Goal: Information Seeking & Learning: Learn about a topic

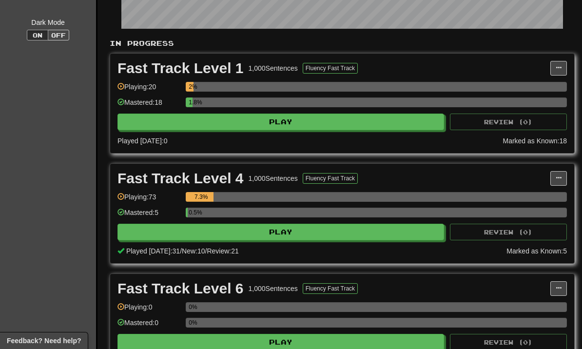
scroll to position [186, 0]
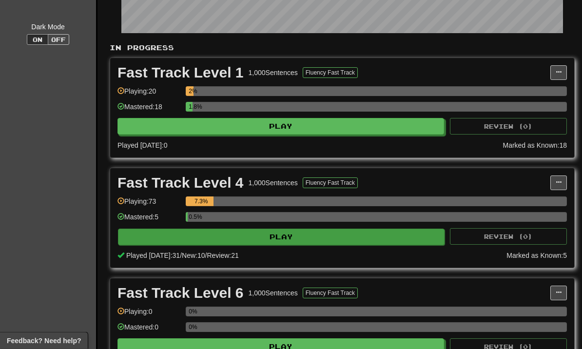
click at [405, 236] on button "Play" at bounding box center [281, 237] width 326 height 17
select select "**"
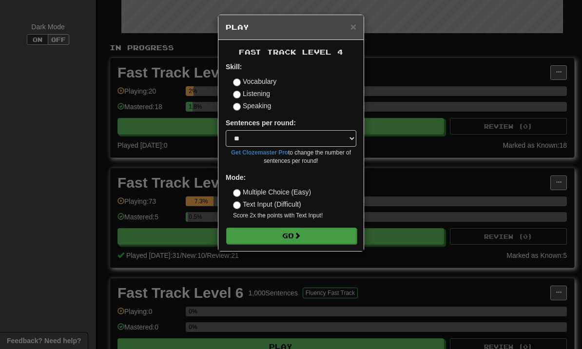
click at [339, 232] on button "Go" at bounding box center [291, 235] width 131 height 17
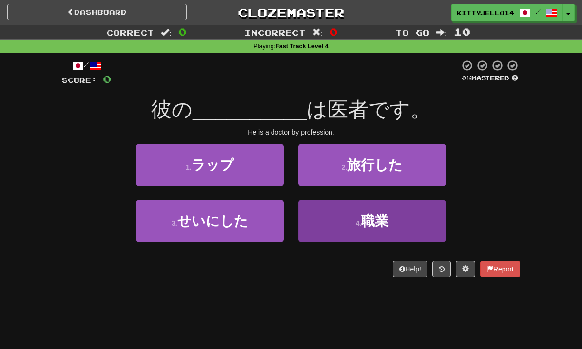
click at [369, 217] on span "職業" at bounding box center [374, 220] width 27 height 15
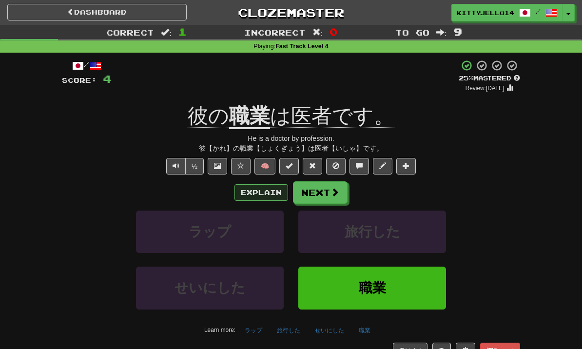
click at [267, 196] on button "Explain" at bounding box center [261, 192] width 54 height 17
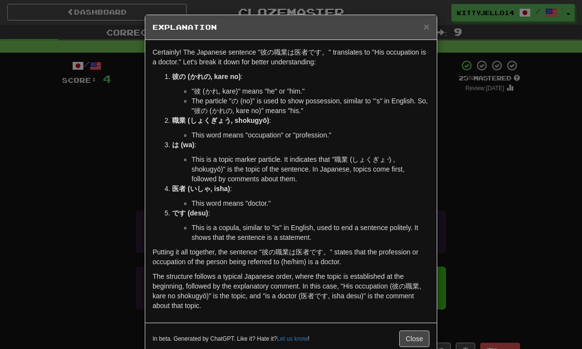
click at [490, 211] on div "× Explanation Certainly! The Japanese sentence "彼の職業は医者です。" translates to "His …" at bounding box center [291, 174] width 582 height 349
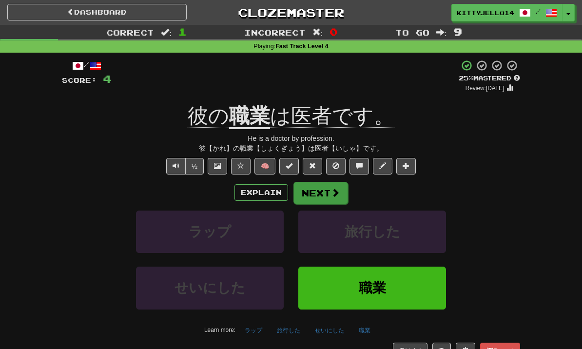
click at [335, 199] on button "Next" at bounding box center [320, 193] width 55 height 22
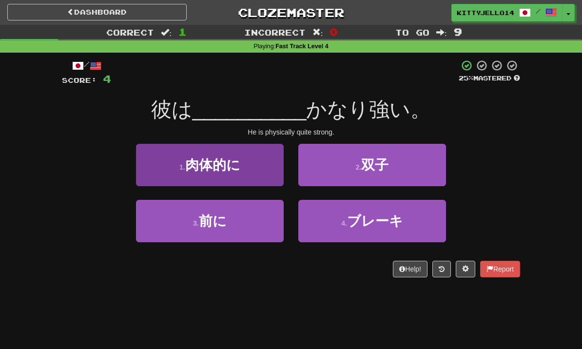
click at [250, 170] on button "1 . 肉体的に" at bounding box center [210, 165] width 148 height 42
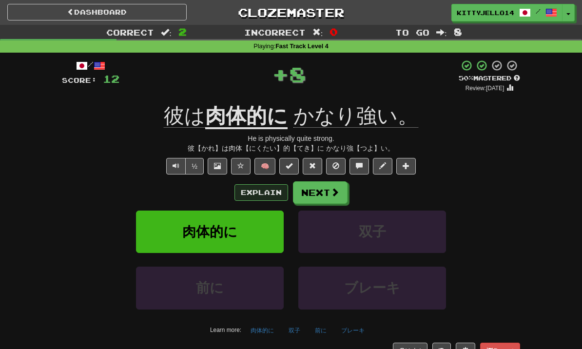
click at [282, 192] on button "Explain" at bounding box center [261, 192] width 54 height 17
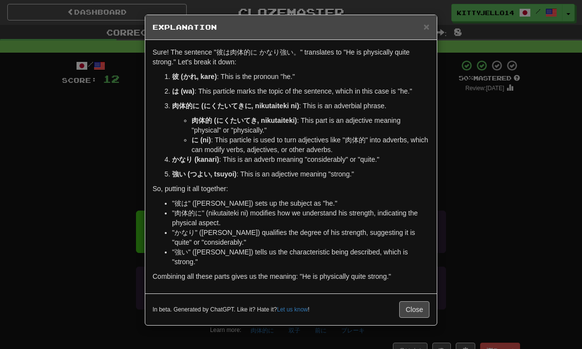
click at [420, 301] on button "Close" at bounding box center [414, 309] width 30 height 17
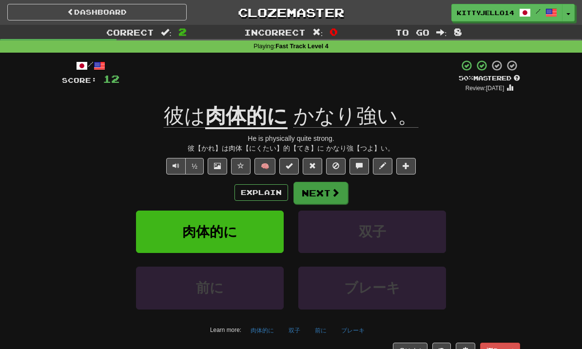
click at [338, 196] on span at bounding box center [335, 192] width 9 height 9
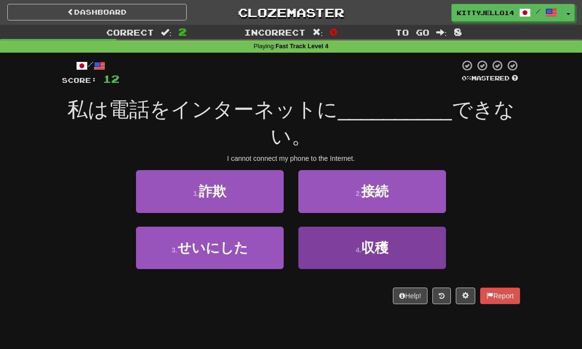
click at [346, 252] on button "4 . 収穫" at bounding box center [372, 248] width 148 height 42
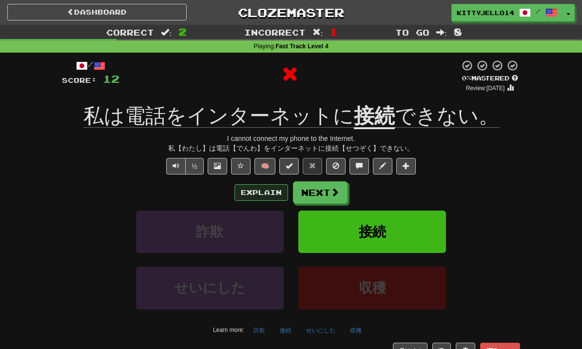
click at [272, 198] on button "Explain" at bounding box center [261, 192] width 54 height 17
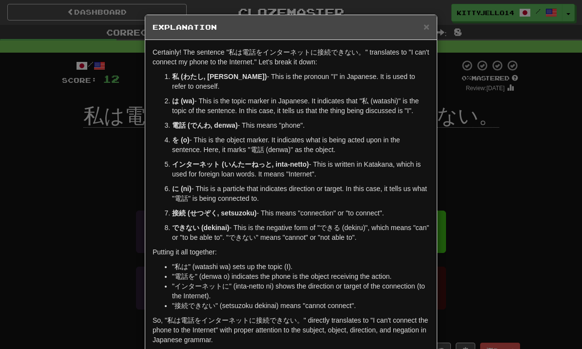
click at [494, 167] on div "× Explanation Certainly! The sentence "私は電話をインターネットに接続できない。" translates to "I c…" at bounding box center [291, 174] width 582 height 349
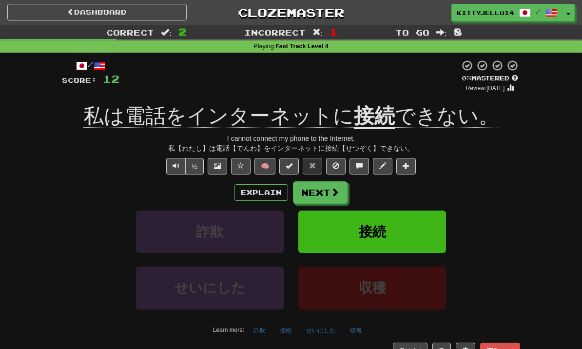
click at [408, 232] on button "接続" at bounding box center [372, 231] width 148 height 42
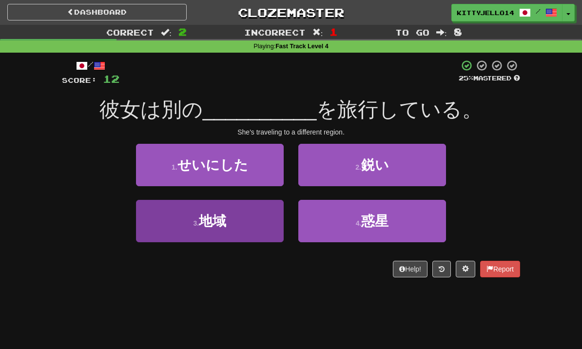
click at [237, 236] on button "3 . 地域" at bounding box center [210, 221] width 148 height 42
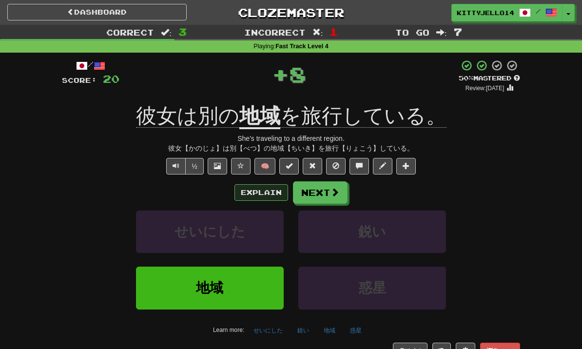
click at [272, 196] on button "Explain" at bounding box center [261, 192] width 54 height 17
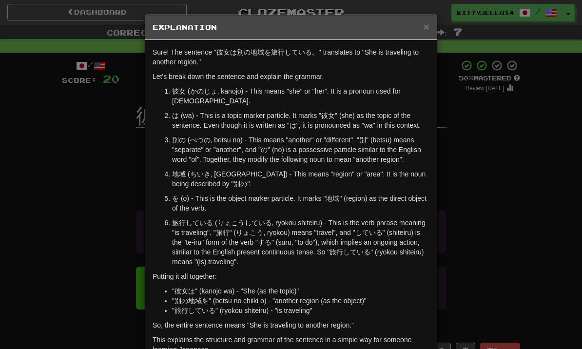
click at [531, 215] on div "× Explanation Sure! The sentence "彼女は別の地域を旅行している。" translates to "She is travel…" at bounding box center [291, 174] width 582 height 349
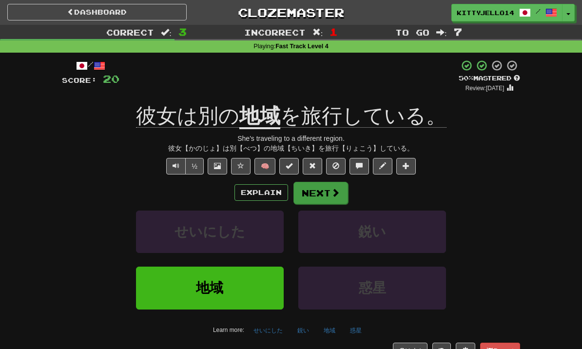
click at [337, 200] on button "Next" at bounding box center [320, 193] width 55 height 22
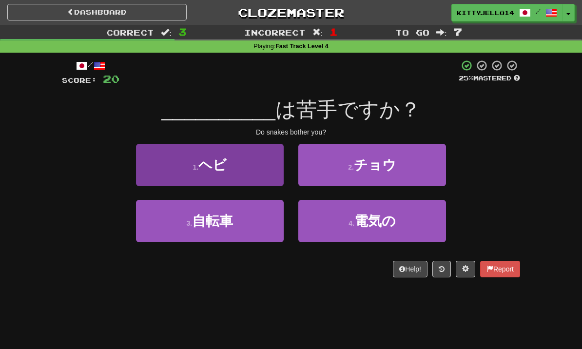
click at [262, 176] on button "1 . [DEMOGRAPHIC_DATA]" at bounding box center [210, 165] width 148 height 42
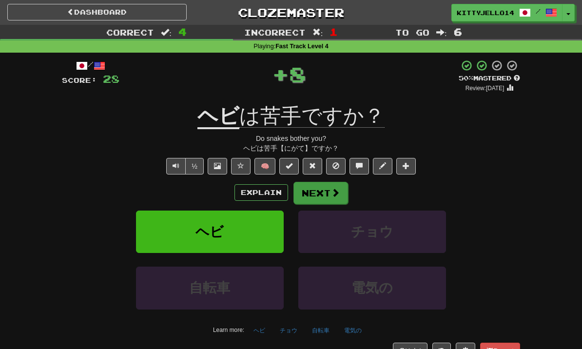
click at [327, 200] on button "Next" at bounding box center [320, 193] width 55 height 22
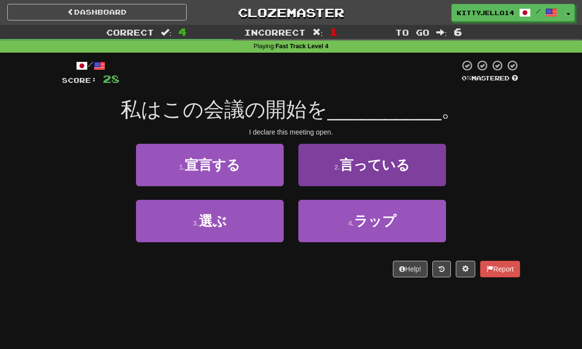
click at [357, 183] on button "2 . 言っている" at bounding box center [372, 165] width 148 height 42
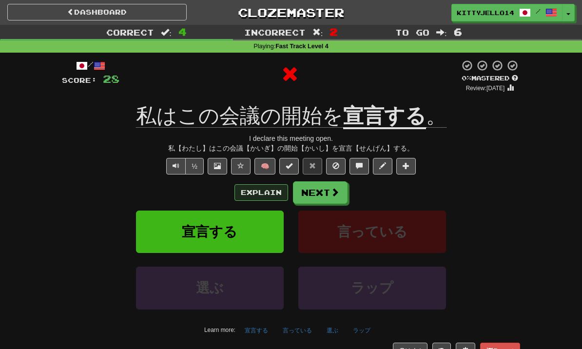
click at [263, 194] on button "Explain" at bounding box center [261, 192] width 54 height 17
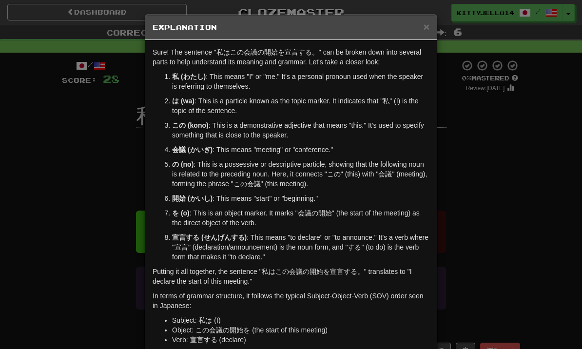
click at [505, 242] on div "× Explanation Sure! The sentence "私はこの会議の開始を宣言する。" can be broken down into seve…" at bounding box center [291, 174] width 582 height 349
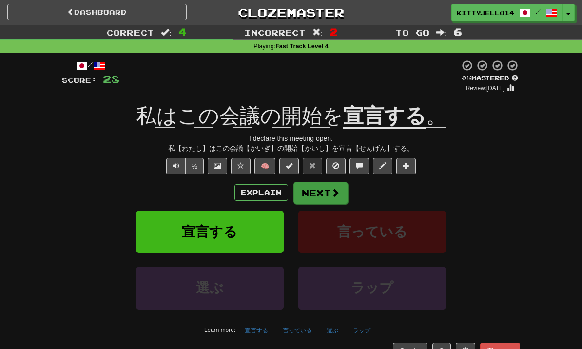
click at [330, 200] on button "Next" at bounding box center [320, 193] width 55 height 22
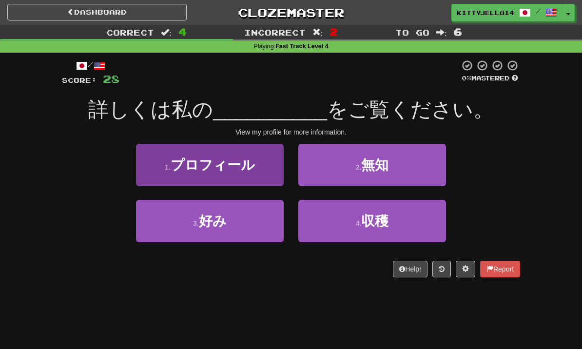
click at [267, 168] on button "1 . プロフィール" at bounding box center [210, 165] width 148 height 42
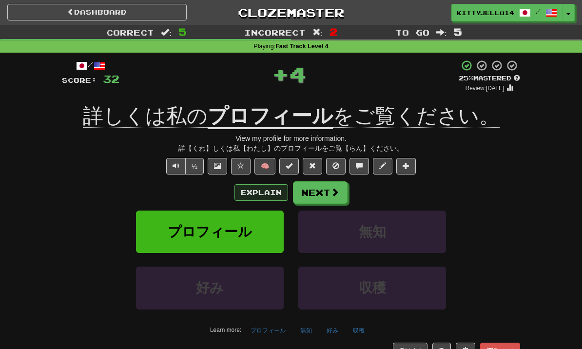
click at [267, 192] on button "Explain" at bounding box center [261, 192] width 54 height 17
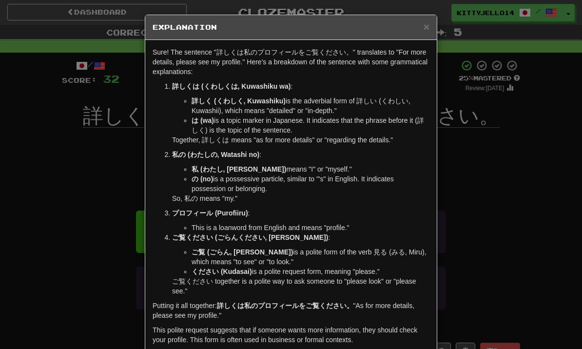
click at [513, 208] on div "× Explanation Sure! The sentence "詳しくは私のプロフィールをご覧ください。" translates to "For more…" at bounding box center [291, 174] width 582 height 349
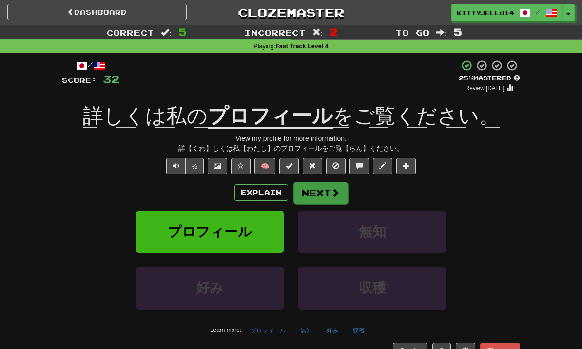
click at [335, 198] on button "Next" at bounding box center [320, 193] width 55 height 22
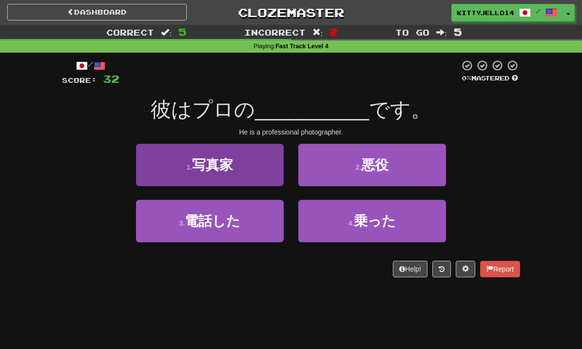
click at [255, 164] on button "1 . 写真家" at bounding box center [210, 165] width 148 height 42
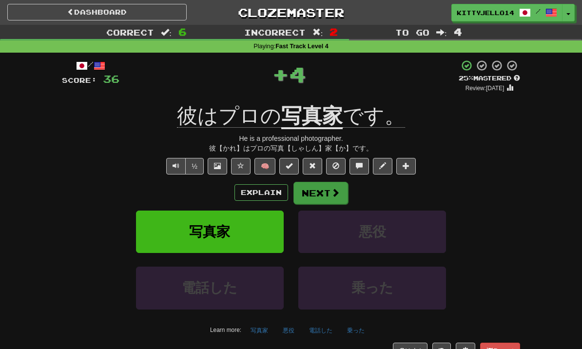
click at [319, 194] on button "Next" at bounding box center [320, 193] width 55 height 22
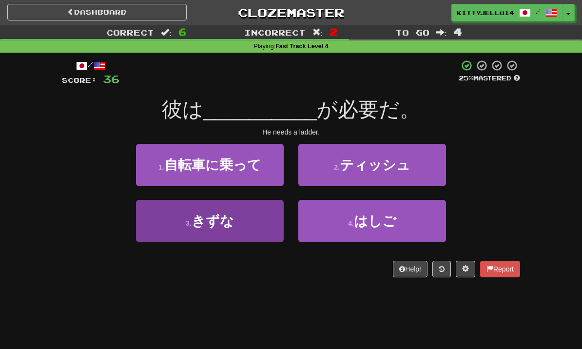
click at [262, 214] on button "3 . きずな" at bounding box center [210, 221] width 148 height 42
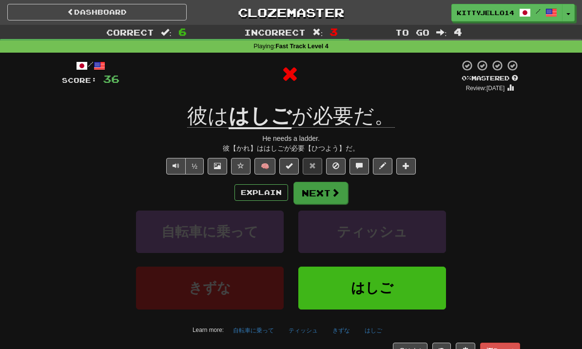
click at [345, 193] on button "Next" at bounding box center [320, 193] width 55 height 22
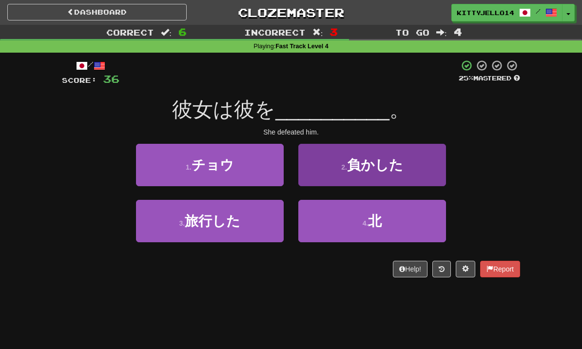
click at [436, 160] on button "2 . 負かした" at bounding box center [372, 165] width 148 height 42
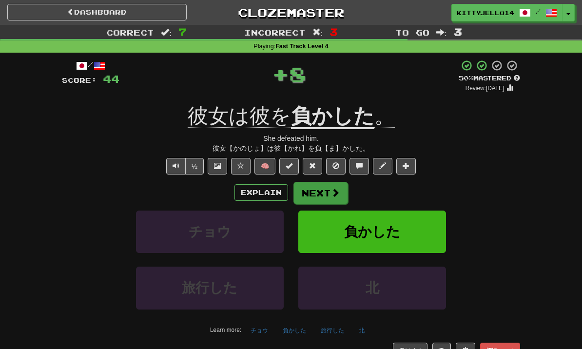
click at [337, 196] on span at bounding box center [335, 192] width 9 height 9
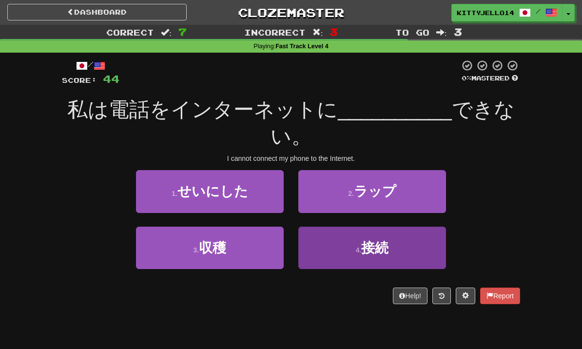
click at [400, 247] on button "4 . 接続" at bounding box center [372, 248] width 148 height 42
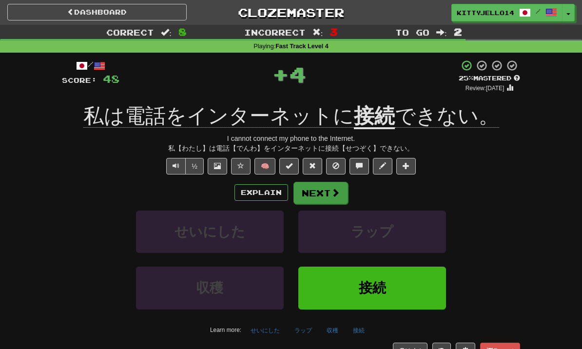
click at [331, 200] on button "Next" at bounding box center [320, 193] width 55 height 22
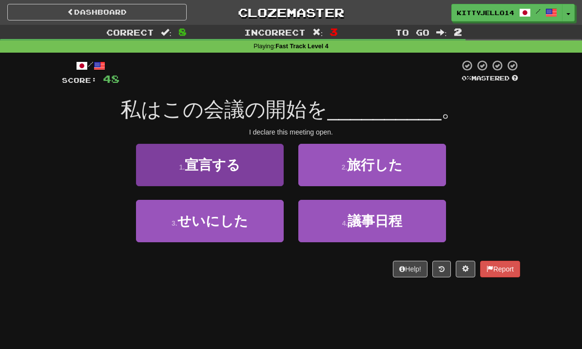
click at [257, 172] on button "1 . 宣言する" at bounding box center [210, 165] width 148 height 42
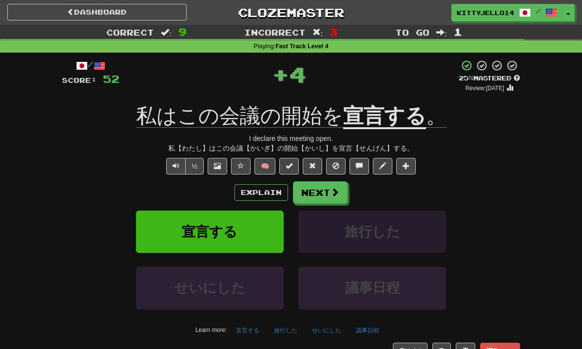
click at [327, 210] on button "旅行した" at bounding box center [372, 231] width 148 height 42
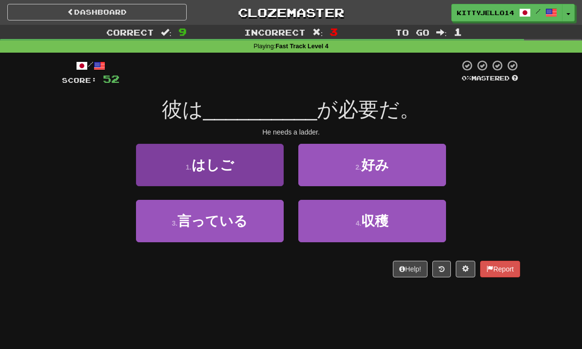
click at [206, 165] on span "はしご" at bounding box center [212, 164] width 42 height 15
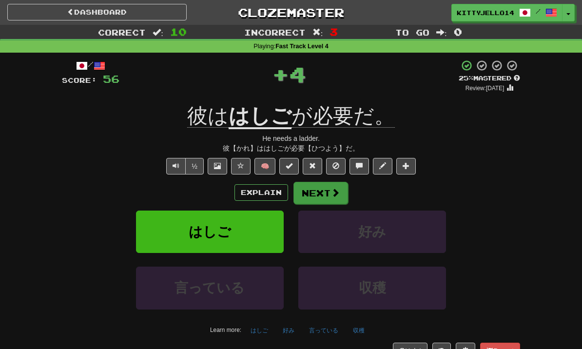
click at [316, 201] on button "Next" at bounding box center [320, 193] width 55 height 22
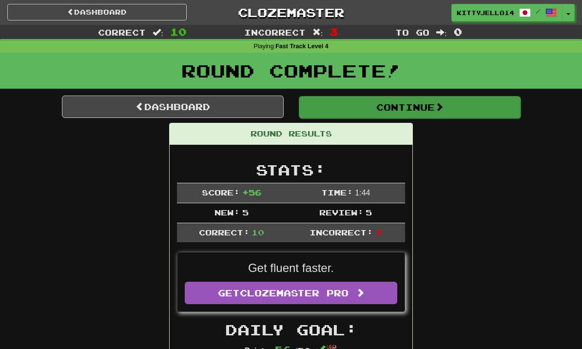
click at [449, 96] on button "Continue" at bounding box center [410, 107] width 222 height 22
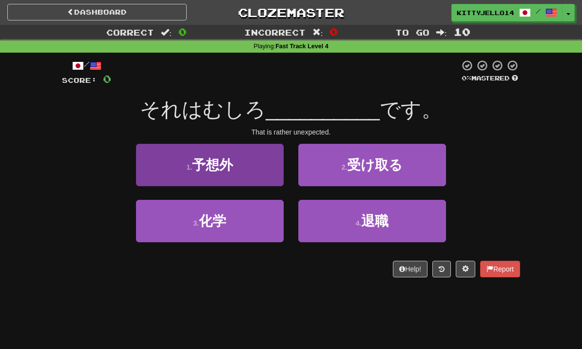
click at [260, 153] on button "1 . 予想外" at bounding box center [210, 165] width 148 height 42
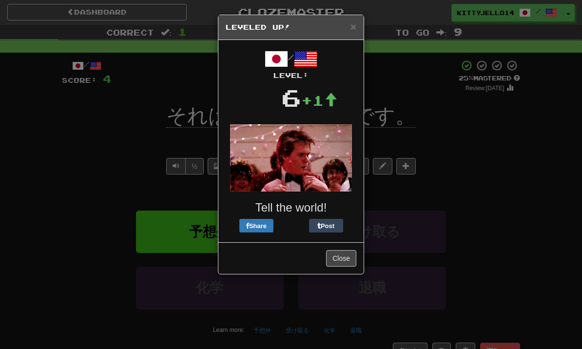
click at [390, 267] on div "× Leveled Up! / Level: 6 +1 Tell the world! Share Post Close" at bounding box center [291, 174] width 582 height 349
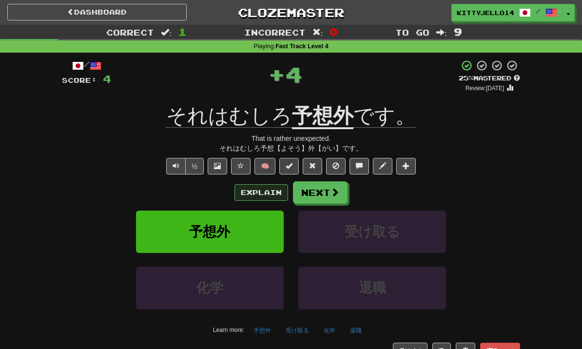
click at [272, 194] on button "Explain" at bounding box center [261, 192] width 54 height 17
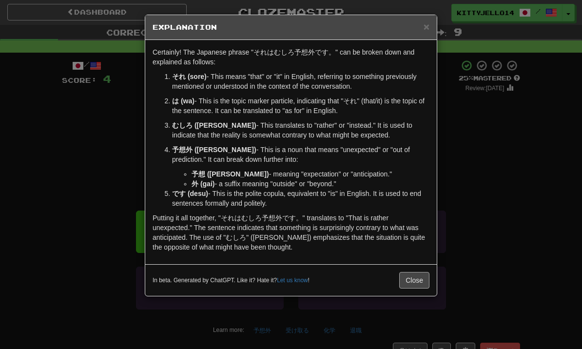
click at [422, 274] on button "Close" at bounding box center [414, 280] width 30 height 17
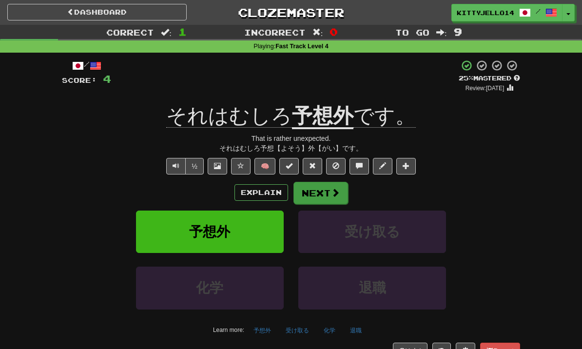
click at [312, 185] on button "Next" at bounding box center [320, 193] width 55 height 22
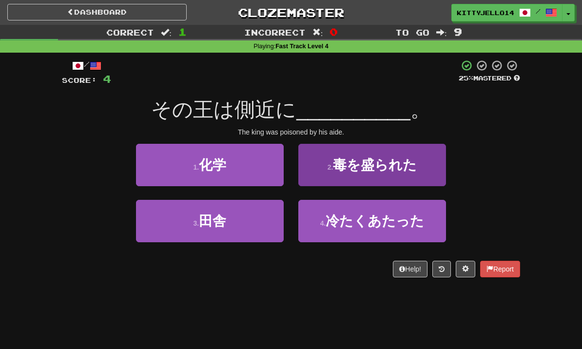
click at [335, 172] on button "2 . 毒を盛られた" at bounding box center [372, 165] width 148 height 42
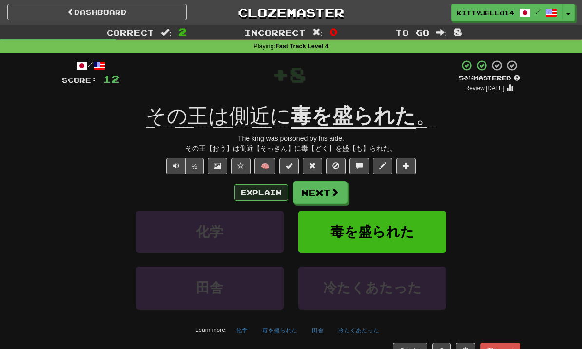
click at [276, 194] on button "Explain" at bounding box center [261, 192] width 54 height 17
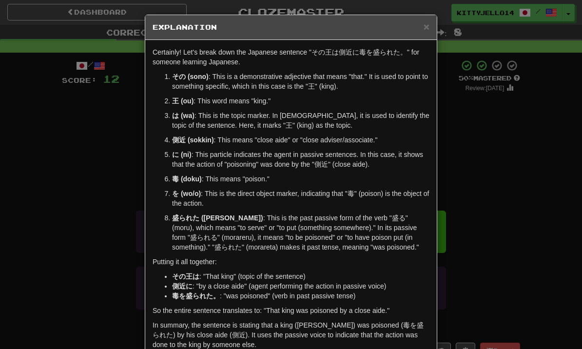
click at [248, 226] on p "盛られた (morareta) : This is the past passive form of the verb "盛る" (moru), which …" at bounding box center [300, 232] width 257 height 39
click at [511, 189] on div "× Explanation Certainly! Let's break down the Japanese sentence "その王は側近に毒を盛られた。…" at bounding box center [291, 174] width 582 height 349
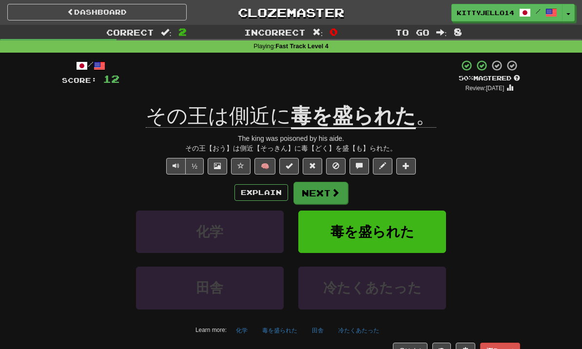
click at [346, 198] on button "Next" at bounding box center [320, 193] width 55 height 22
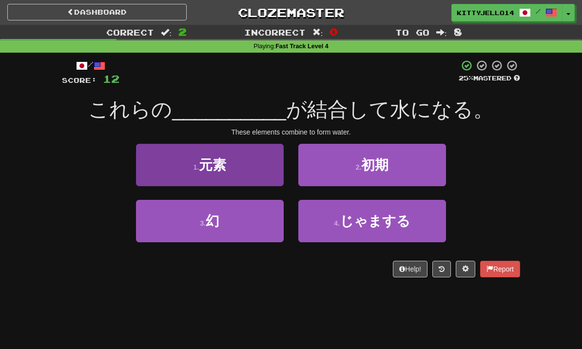
click at [238, 167] on button "1 . 元素" at bounding box center [210, 165] width 148 height 42
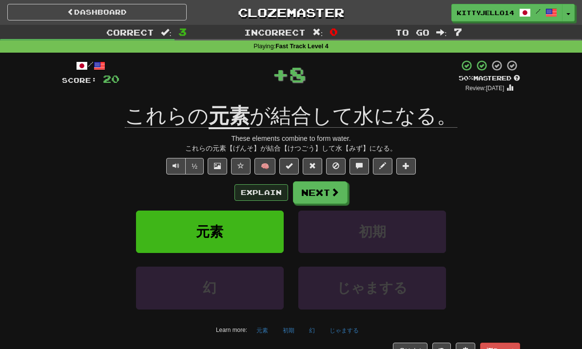
click at [275, 195] on button "Explain" at bounding box center [261, 192] width 54 height 17
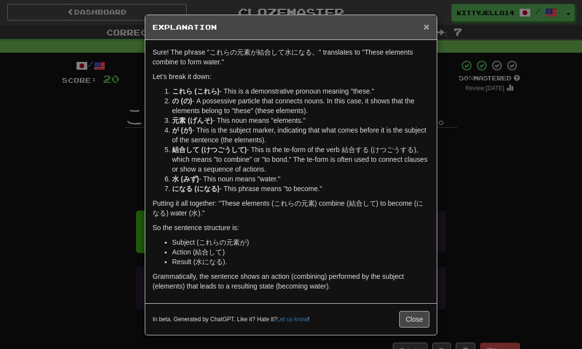
click at [428, 29] on span "×" at bounding box center [426, 26] width 6 height 11
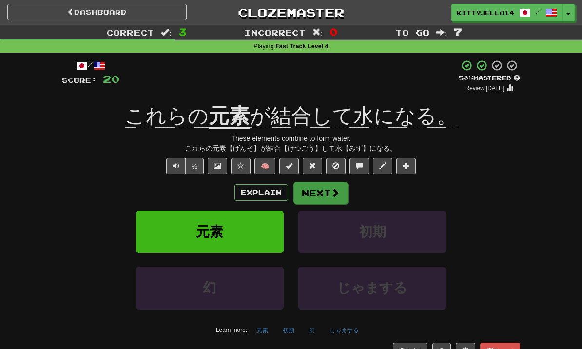
click at [339, 189] on button "Next" at bounding box center [320, 193] width 55 height 22
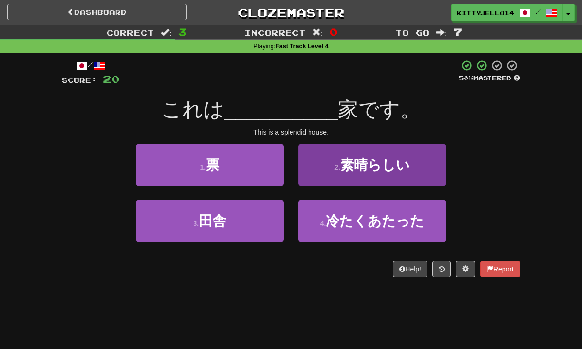
click at [397, 168] on span "素晴らしい" at bounding box center [375, 164] width 70 height 15
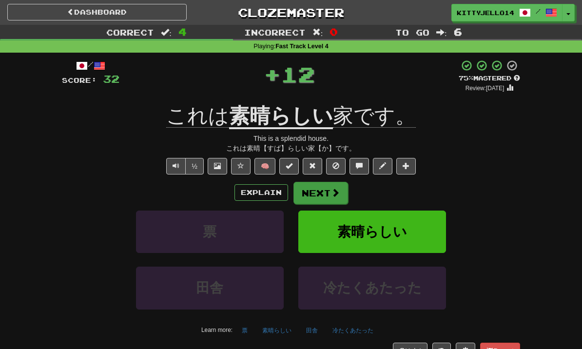
click at [322, 191] on button "Next" at bounding box center [320, 193] width 55 height 22
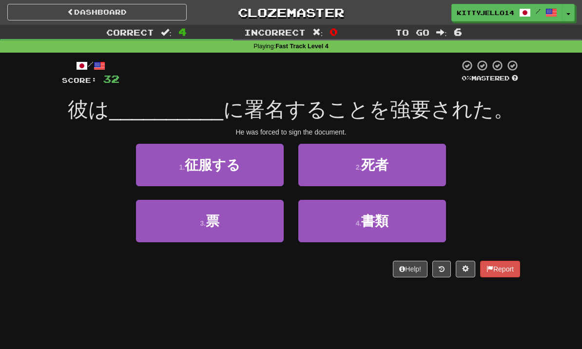
click at [336, 227] on button "4 . 書類" at bounding box center [372, 221] width 148 height 42
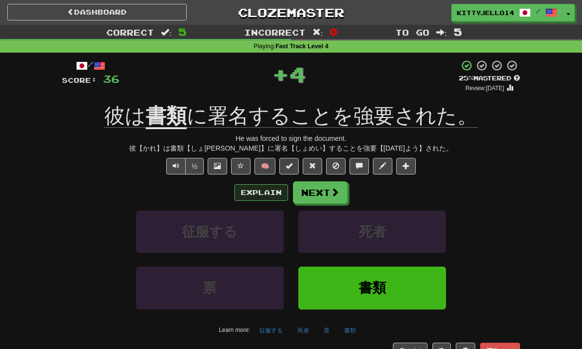
click at [267, 194] on button "Explain" at bounding box center [261, 192] width 54 height 17
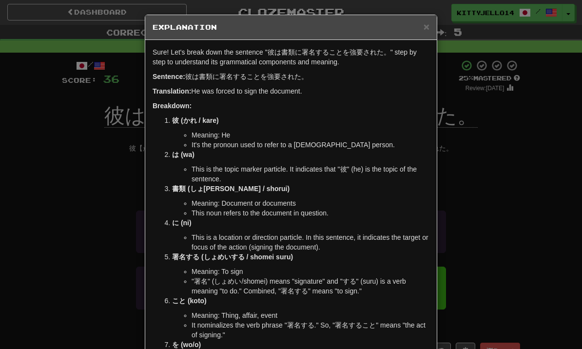
click at [485, 110] on div "× Explanation Sure! Let's break down the sentence "彼は書類に署名することを強要された。" step by …" at bounding box center [291, 174] width 582 height 349
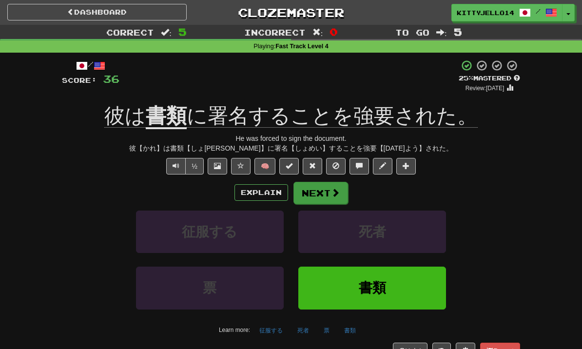
click at [327, 199] on button "Next" at bounding box center [320, 193] width 55 height 22
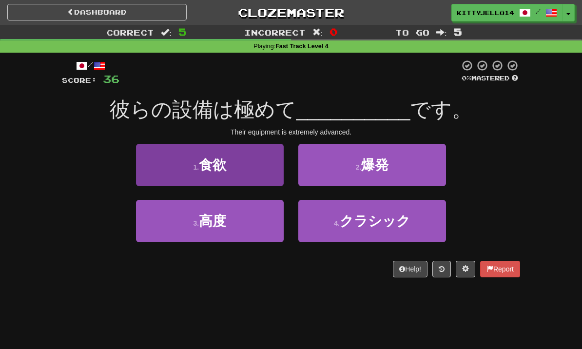
click at [248, 158] on button "1 . 食欲" at bounding box center [210, 165] width 148 height 42
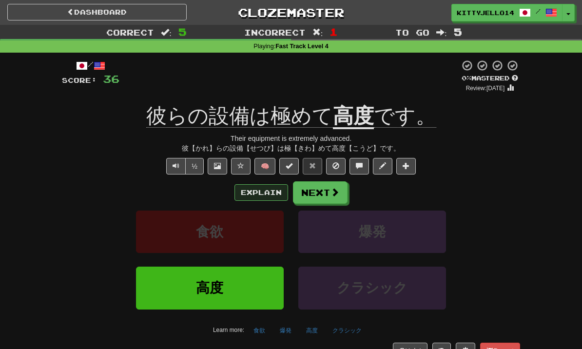
click at [264, 194] on button "Explain" at bounding box center [261, 192] width 54 height 17
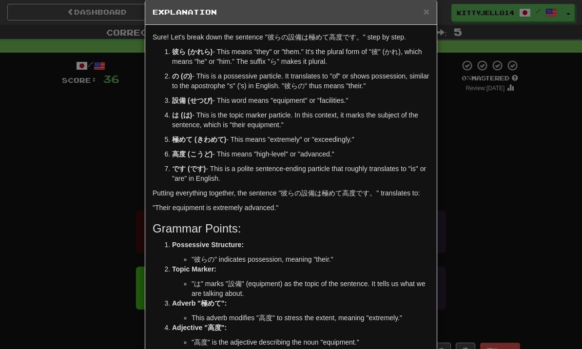
scroll to position [17, 0]
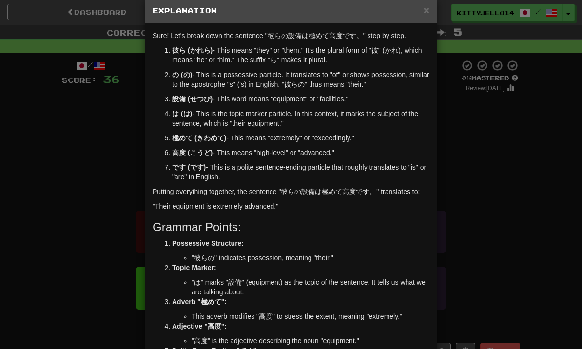
click at [465, 127] on div "× Explanation Sure! Let's break down the sentence "彼らの設備は極めて高度です。" step by step…" at bounding box center [291, 174] width 582 height 349
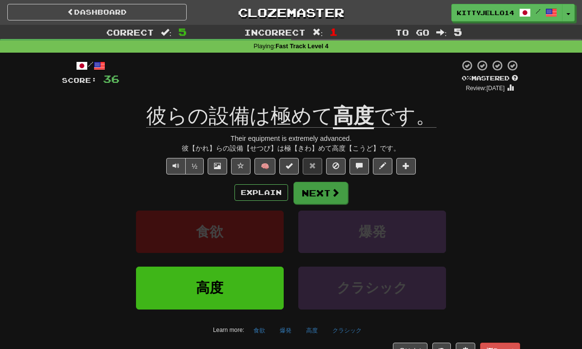
click at [338, 195] on span at bounding box center [335, 192] width 9 height 9
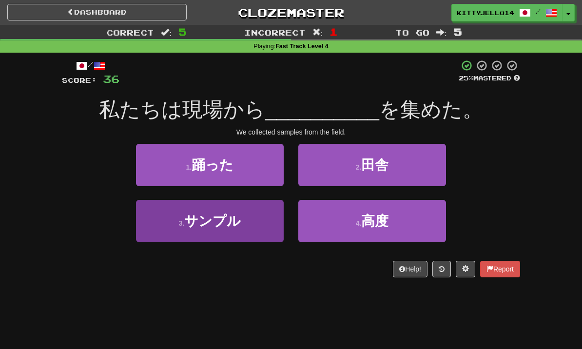
click at [242, 221] on button "3 . サンプル" at bounding box center [210, 221] width 148 height 42
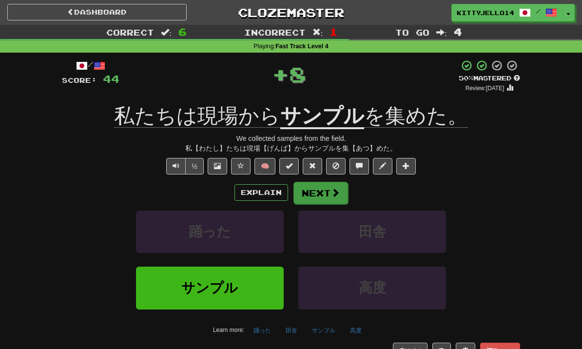
click at [312, 191] on button "Next" at bounding box center [320, 193] width 55 height 22
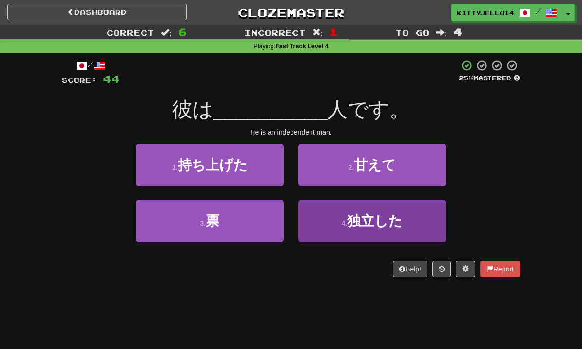
click at [336, 213] on button "4 . 独立した" at bounding box center [372, 221] width 148 height 42
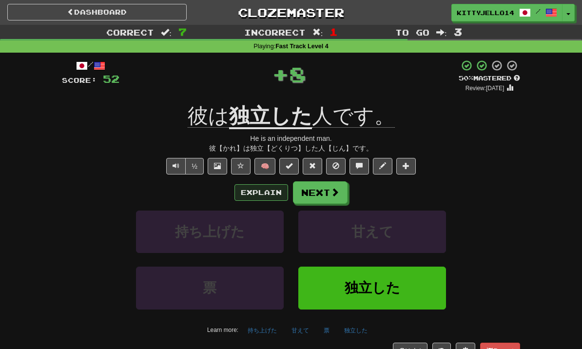
click at [278, 198] on button "Explain" at bounding box center [261, 192] width 54 height 17
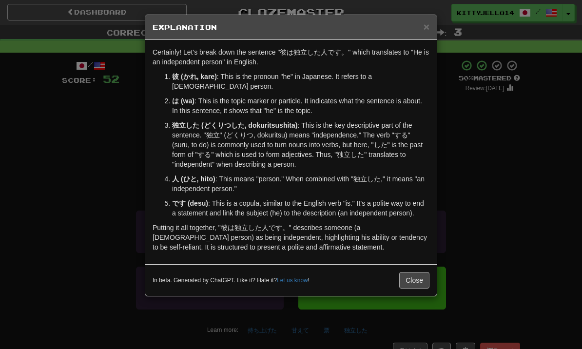
click at [409, 272] on button "Close" at bounding box center [414, 280] width 30 height 17
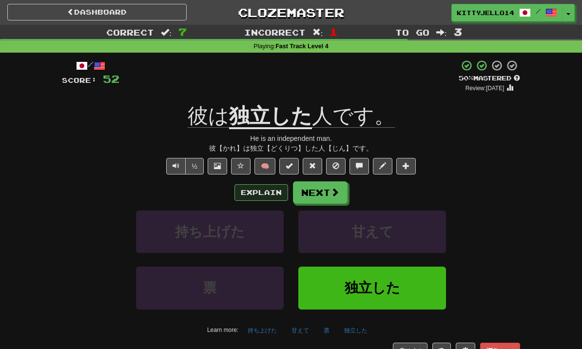
click at [269, 198] on button "Explain" at bounding box center [261, 192] width 54 height 17
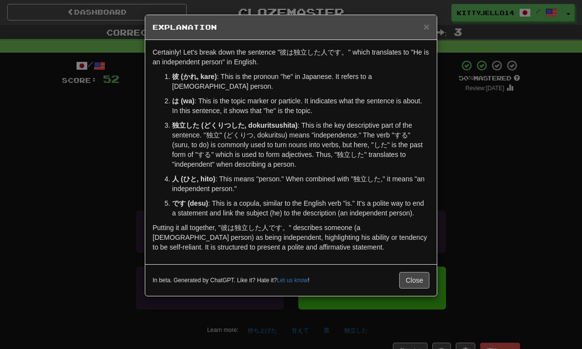
click at [401, 278] on button "Close" at bounding box center [414, 280] width 30 height 17
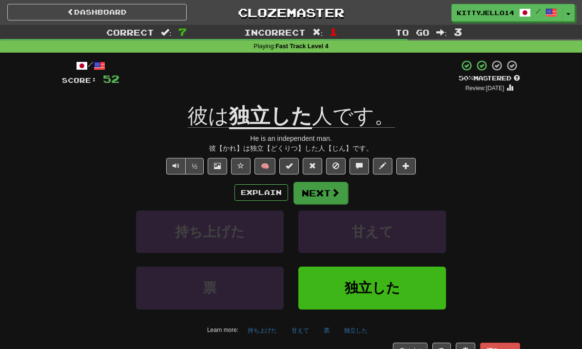
click at [342, 201] on button "Next" at bounding box center [320, 193] width 55 height 22
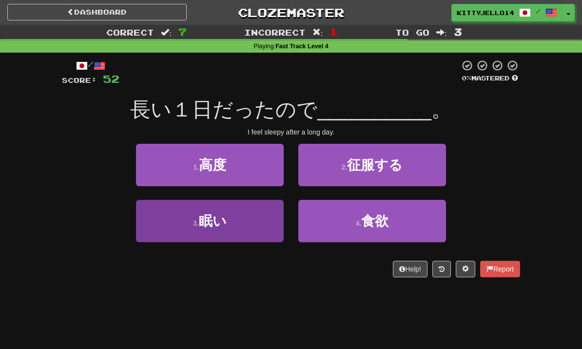
click at [254, 223] on button "3 . 眠い" at bounding box center [210, 221] width 148 height 42
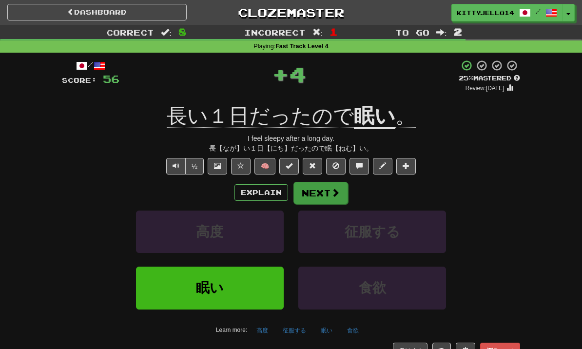
click at [318, 195] on button "Next" at bounding box center [320, 193] width 55 height 22
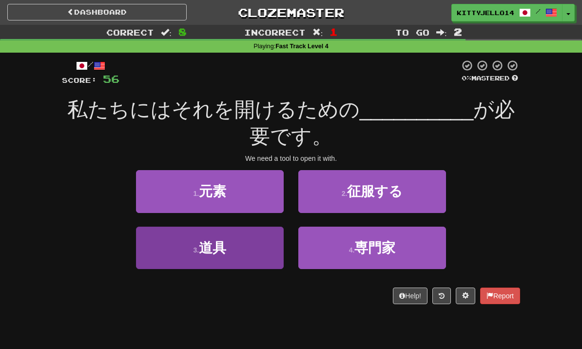
click at [224, 253] on span "道具" at bounding box center [212, 247] width 27 height 15
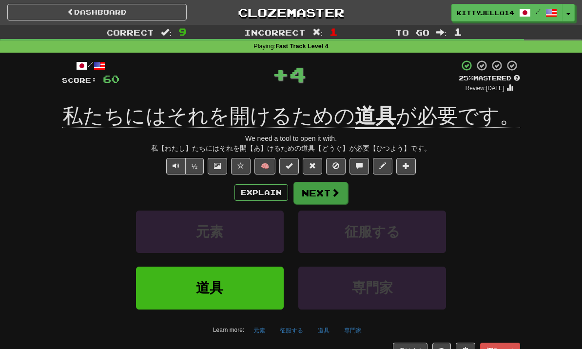
click at [331, 198] on button "Next" at bounding box center [320, 193] width 55 height 22
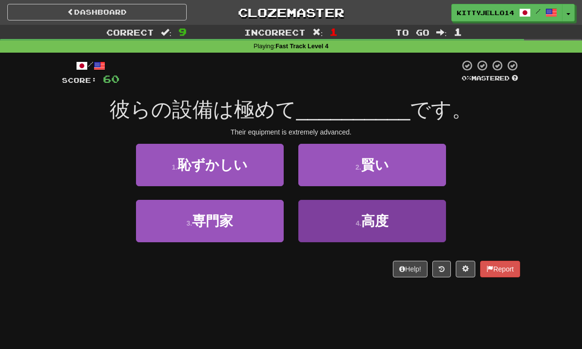
click at [393, 230] on button "4 . 高度" at bounding box center [372, 221] width 148 height 42
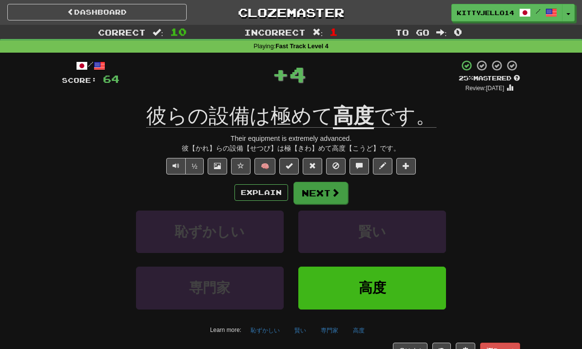
click at [320, 191] on button "Next" at bounding box center [320, 193] width 55 height 22
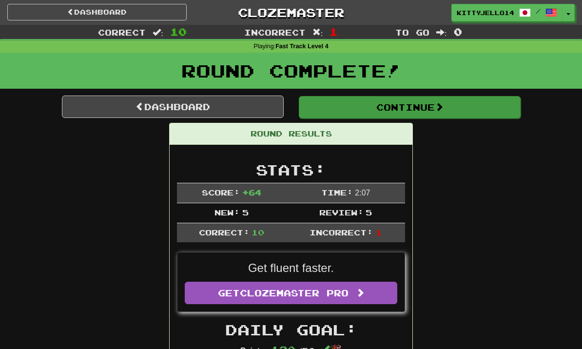
click at [361, 110] on button "Continue" at bounding box center [410, 107] width 222 height 22
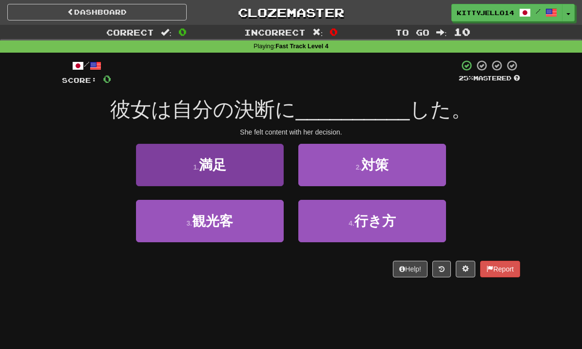
click at [259, 168] on button "1 . 満足" at bounding box center [210, 165] width 148 height 42
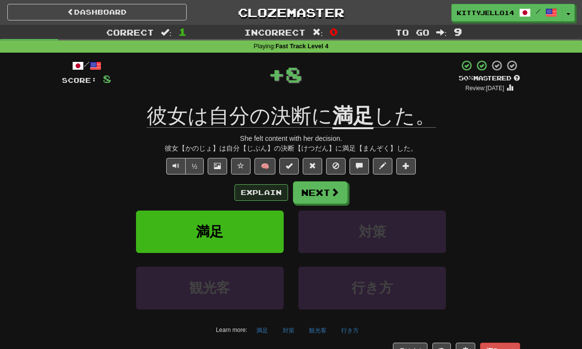
click at [267, 197] on button "Explain" at bounding box center [261, 192] width 54 height 17
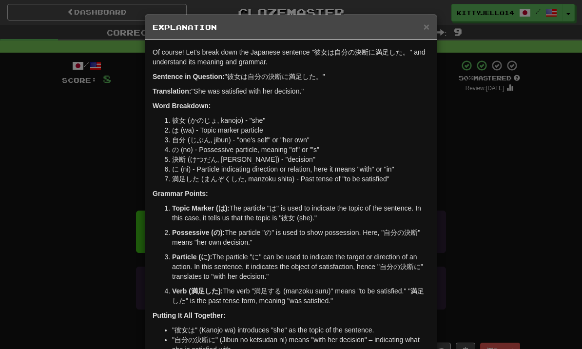
click at [474, 169] on div "× Explanation Of course! Let's break down the Japanese sentence "彼女は自分の決断に満足した。…" at bounding box center [291, 174] width 582 height 349
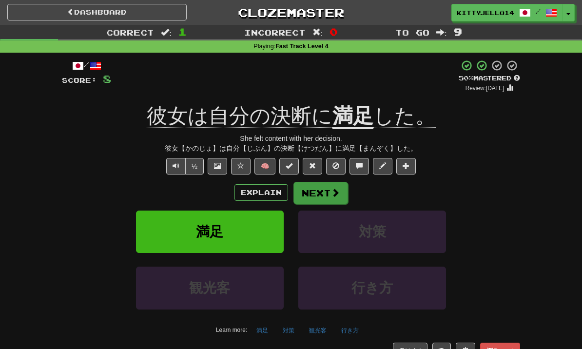
click at [329, 202] on button "Next" at bounding box center [320, 193] width 55 height 22
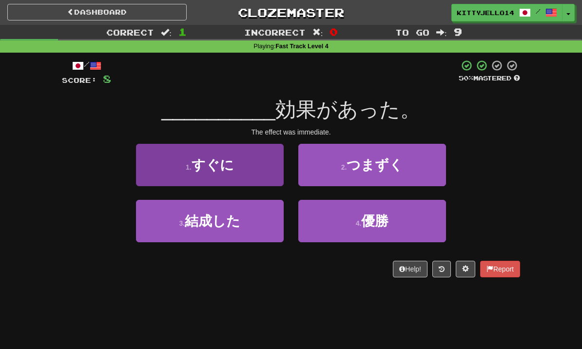
click at [242, 170] on button "1 . すぐに" at bounding box center [210, 165] width 148 height 42
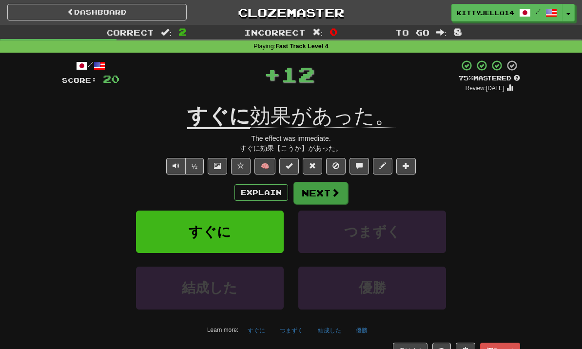
click at [326, 197] on button "Next" at bounding box center [320, 193] width 55 height 22
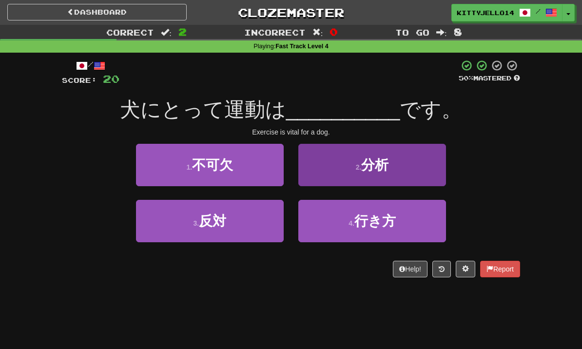
click at [369, 173] on button "2 . 分析" at bounding box center [372, 165] width 148 height 42
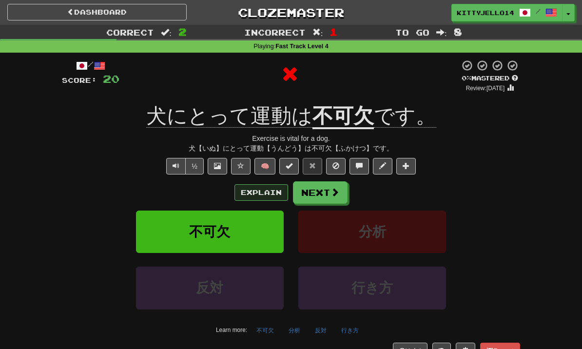
click at [275, 193] on button "Explain" at bounding box center [261, 192] width 54 height 17
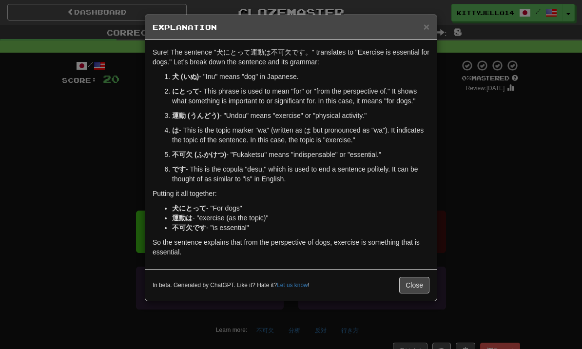
click at [420, 273] on div "In beta. Generated by ChatGPT. Like it? Hate it? Let us know ! Close" at bounding box center [290, 285] width 291 height 32
click at [404, 291] on button "Close" at bounding box center [414, 285] width 30 height 17
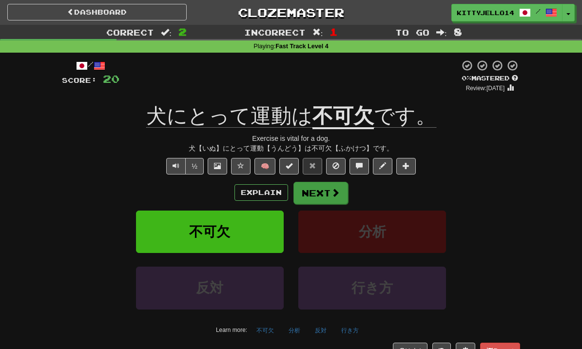
click at [325, 196] on button "Next" at bounding box center [320, 193] width 55 height 22
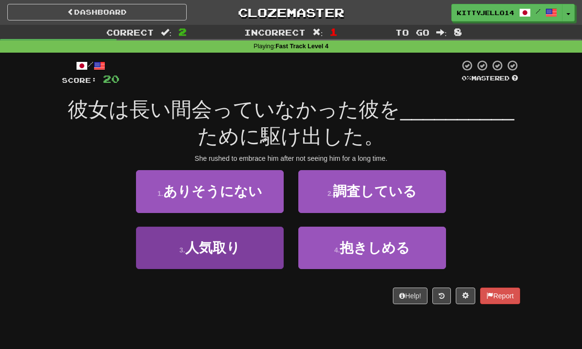
click at [248, 262] on button "3 . 人気取り" at bounding box center [210, 248] width 148 height 42
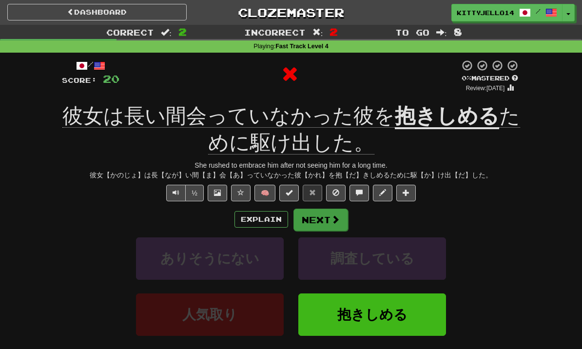
click at [326, 222] on button "Next" at bounding box center [320, 219] width 55 height 22
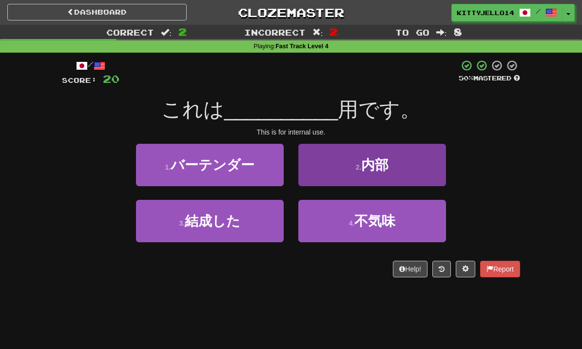
click at [359, 163] on small "2 ." at bounding box center [359, 167] width 6 height 8
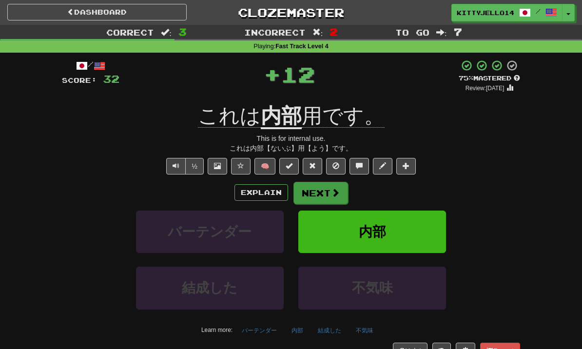
click at [329, 201] on button "Next" at bounding box center [320, 193] width 55 height 22
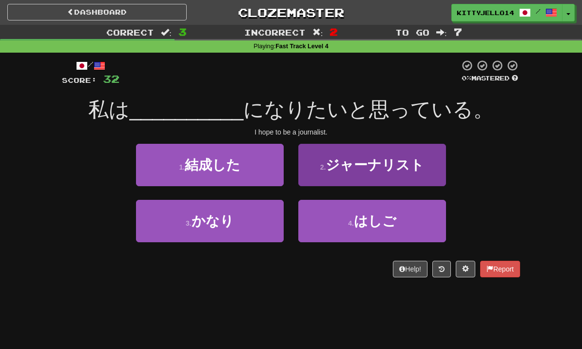
click at [351, 164] on span "ジャーナリスト" at bounding box center [374, 164] width 98 height 15
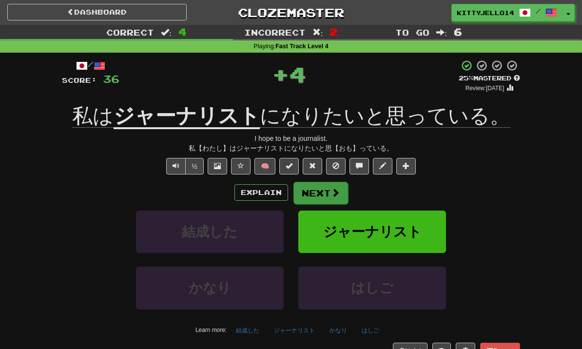
click at [324, 193] on button "Next" at bounding box center [320, 193] width 55 height 22
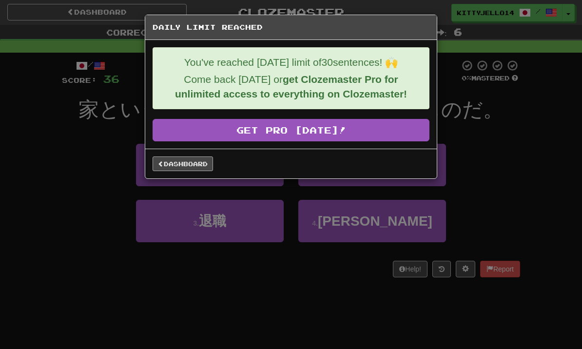
click at [204, 169] on link "Dashboard" at bounding box center [182, 163] width 60 height 15
